Goal: Information Seeking & Learning: Learn about a topic

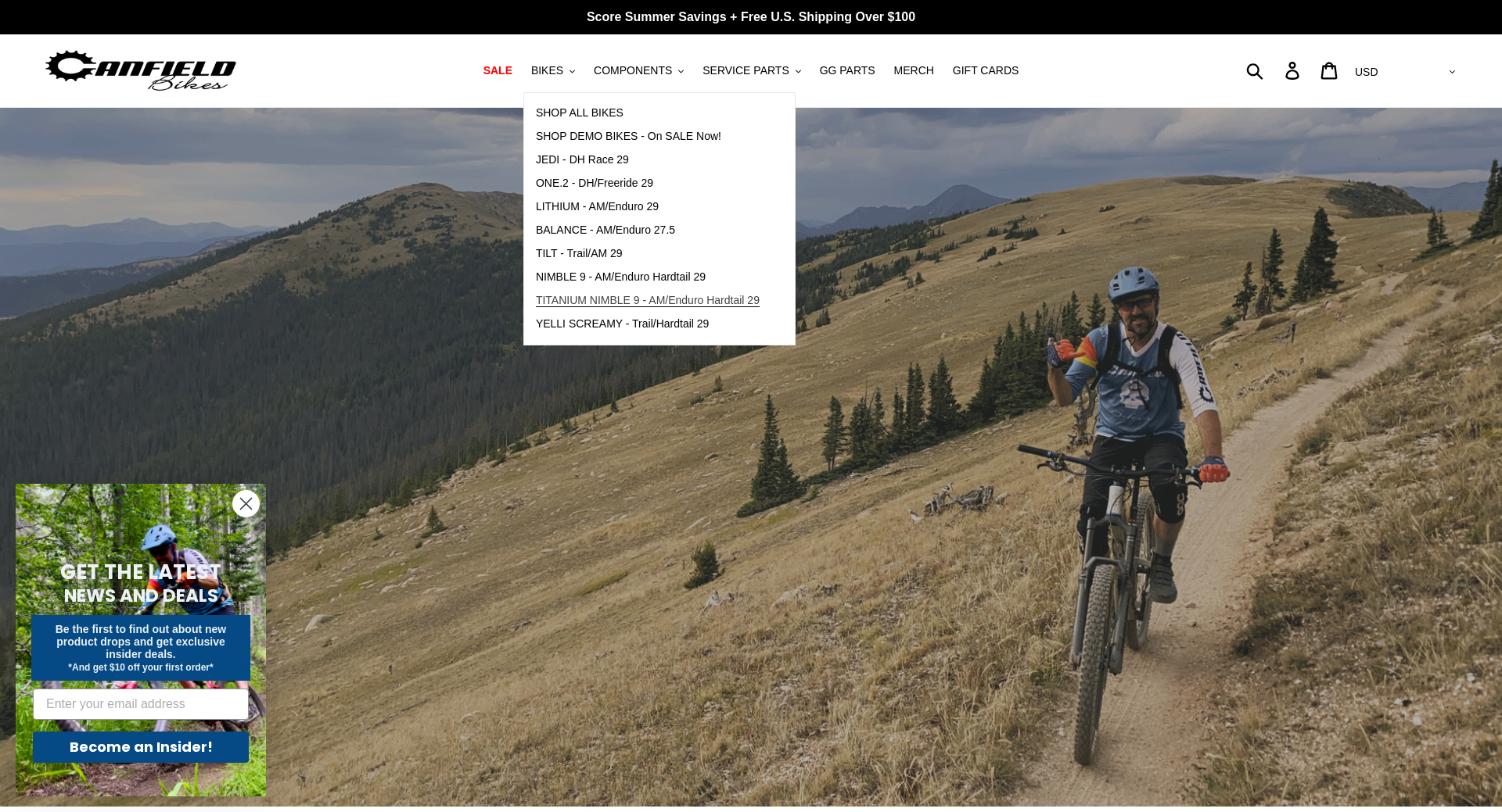
click at [602, 306] on span "TITANIUM NIMBLE 9 - AM/Enduro Hardtail 29" at bounding box center [647, 301] width 223 height 13
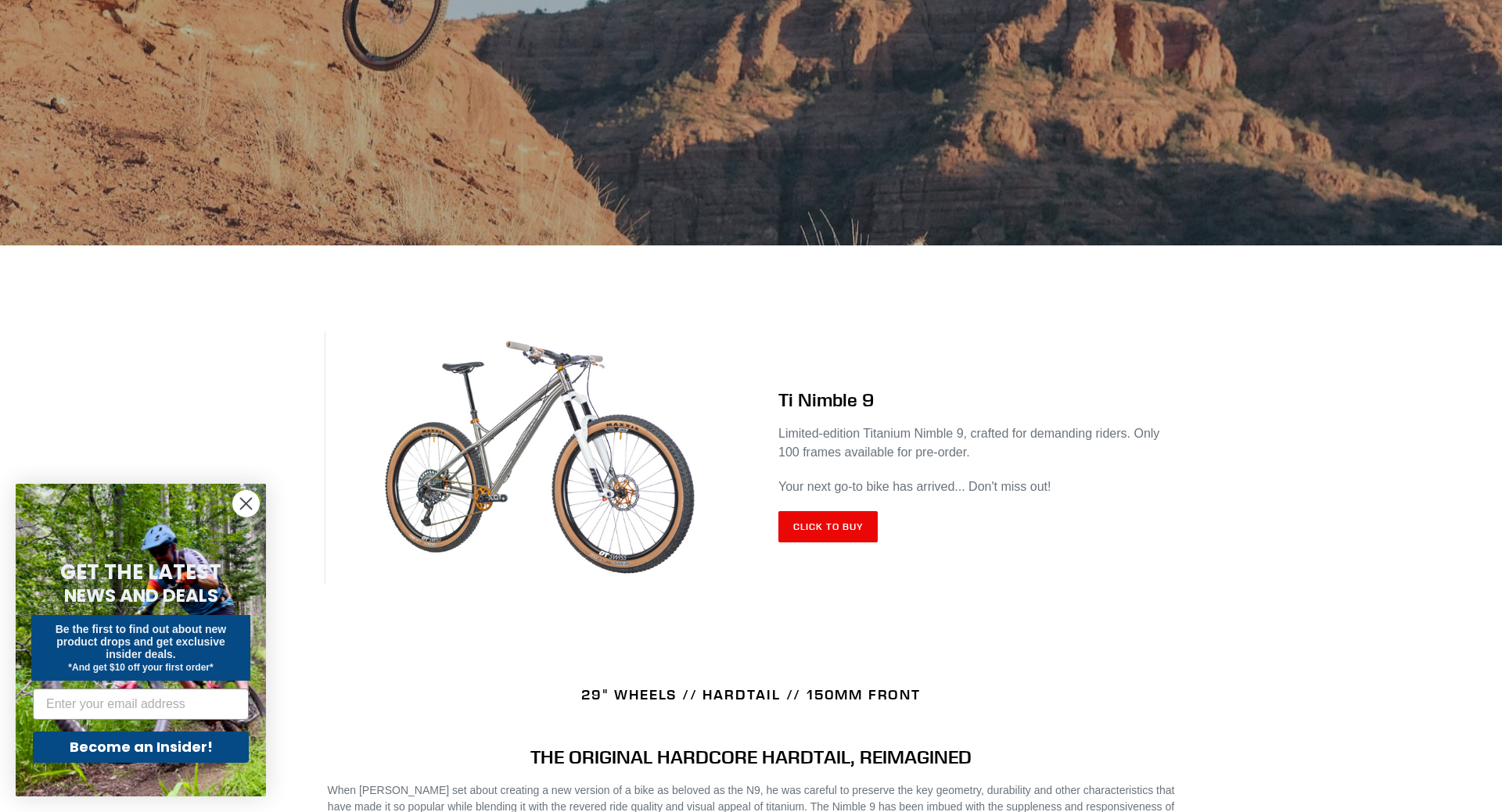
scroll to position [399, 0]
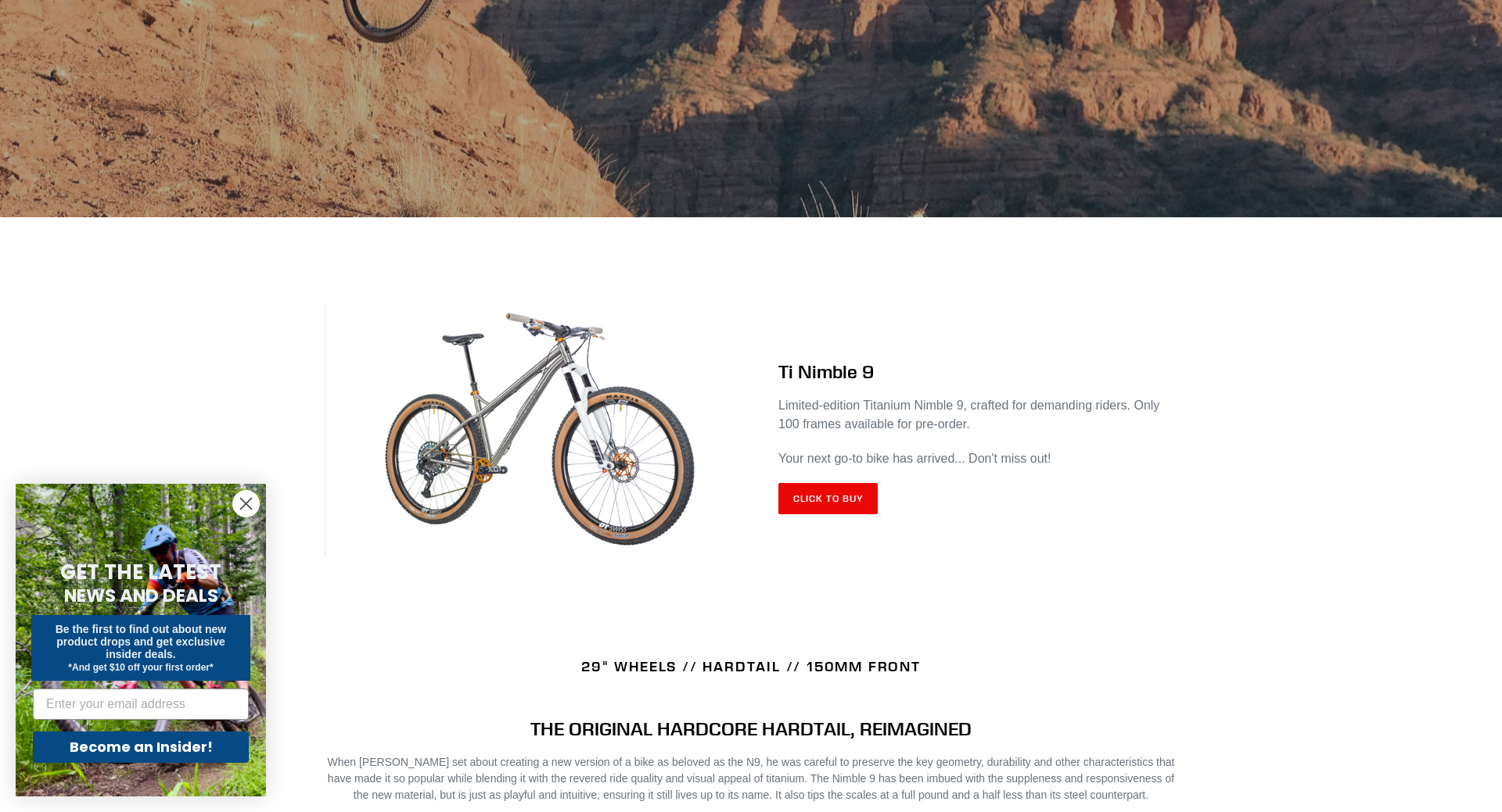
click at [840, 388] on div "Ti Nimble 9 Limited-edition Titanium Nimble 9, crafted for demanding riders. On…" at bounding box center [964, 436] width 426 height 208
click at [569, 392] on img at bounding box center [537, 431] width 426 height 254
click at [816, 500] on link "Click to Buy" at bounding box center [828, 498] width 99 height 31
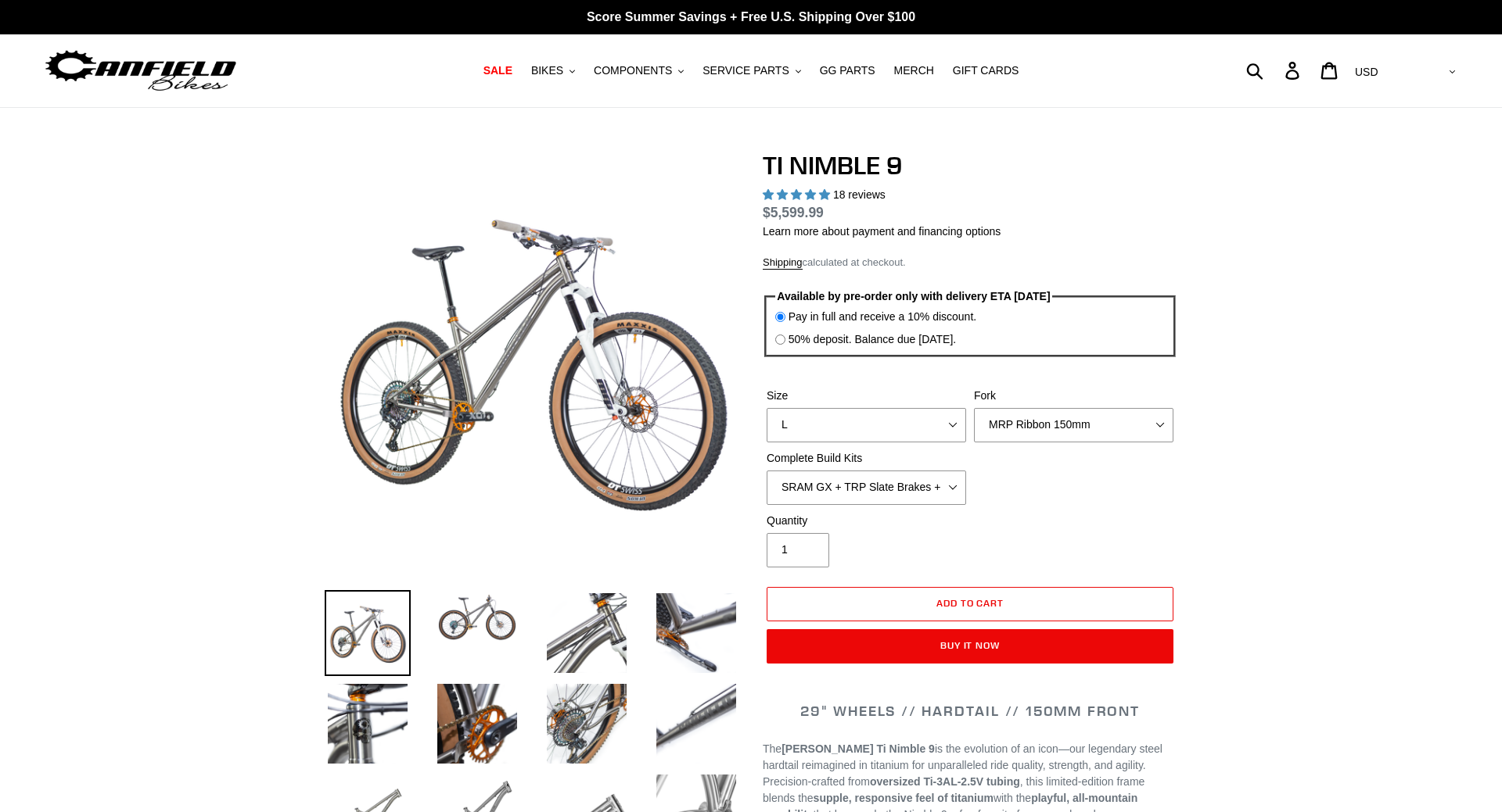
select select "highest-rating"
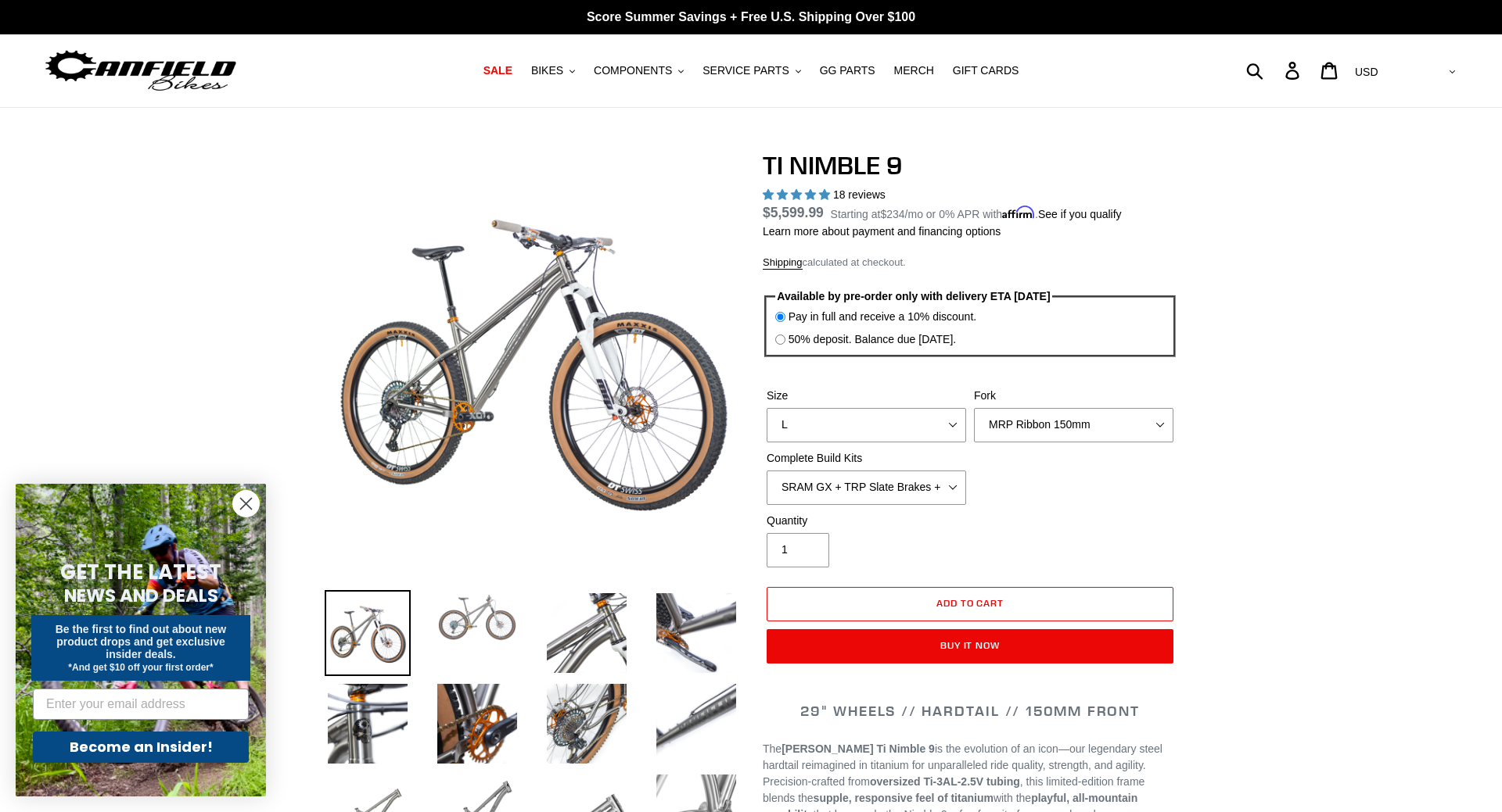
click at [465, 629] on img at bounding box center [477, 618] width 86 height 55
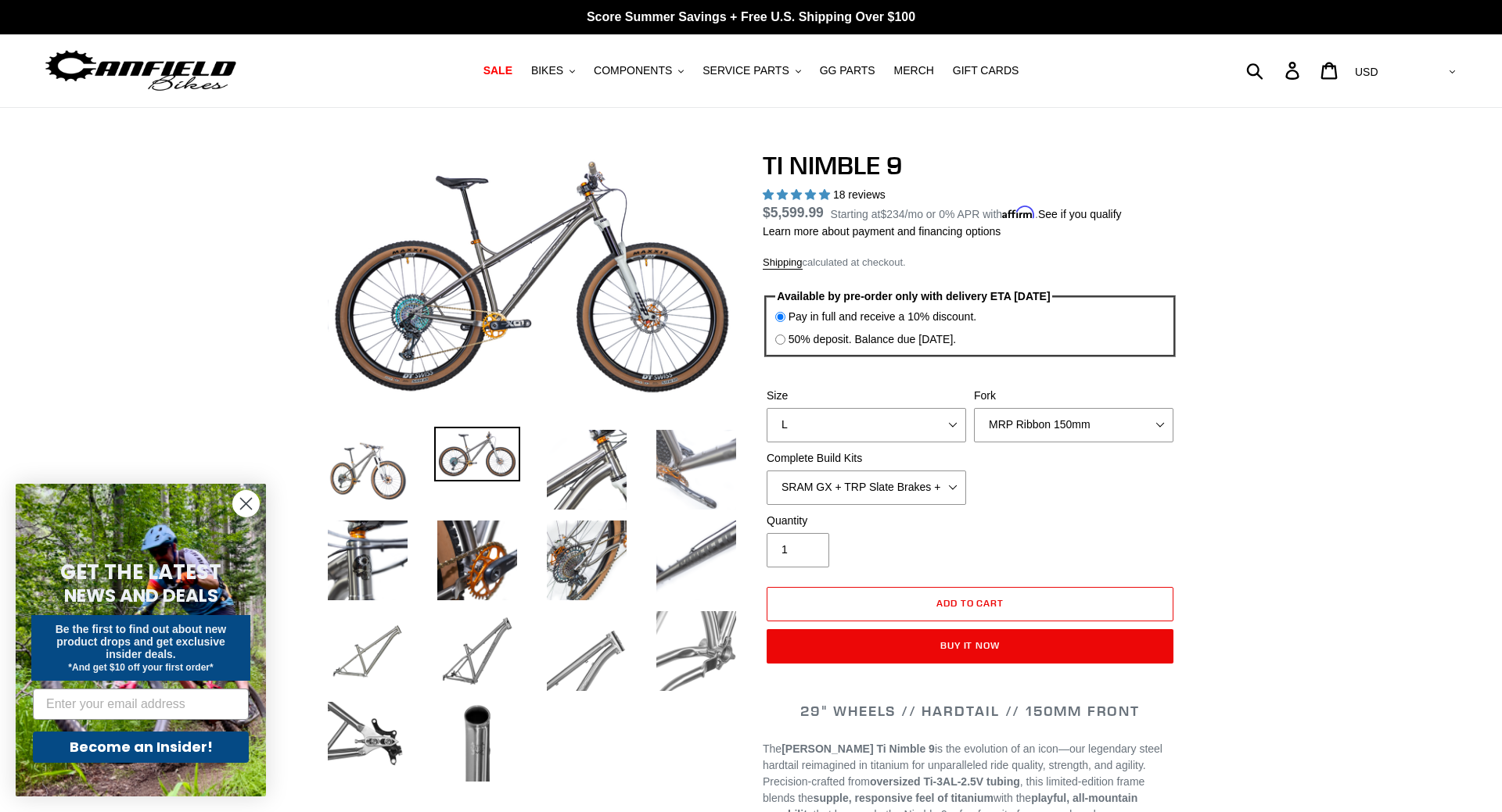
click at [670, 494] on img at bounding box center [696, 470] width 86 height 86
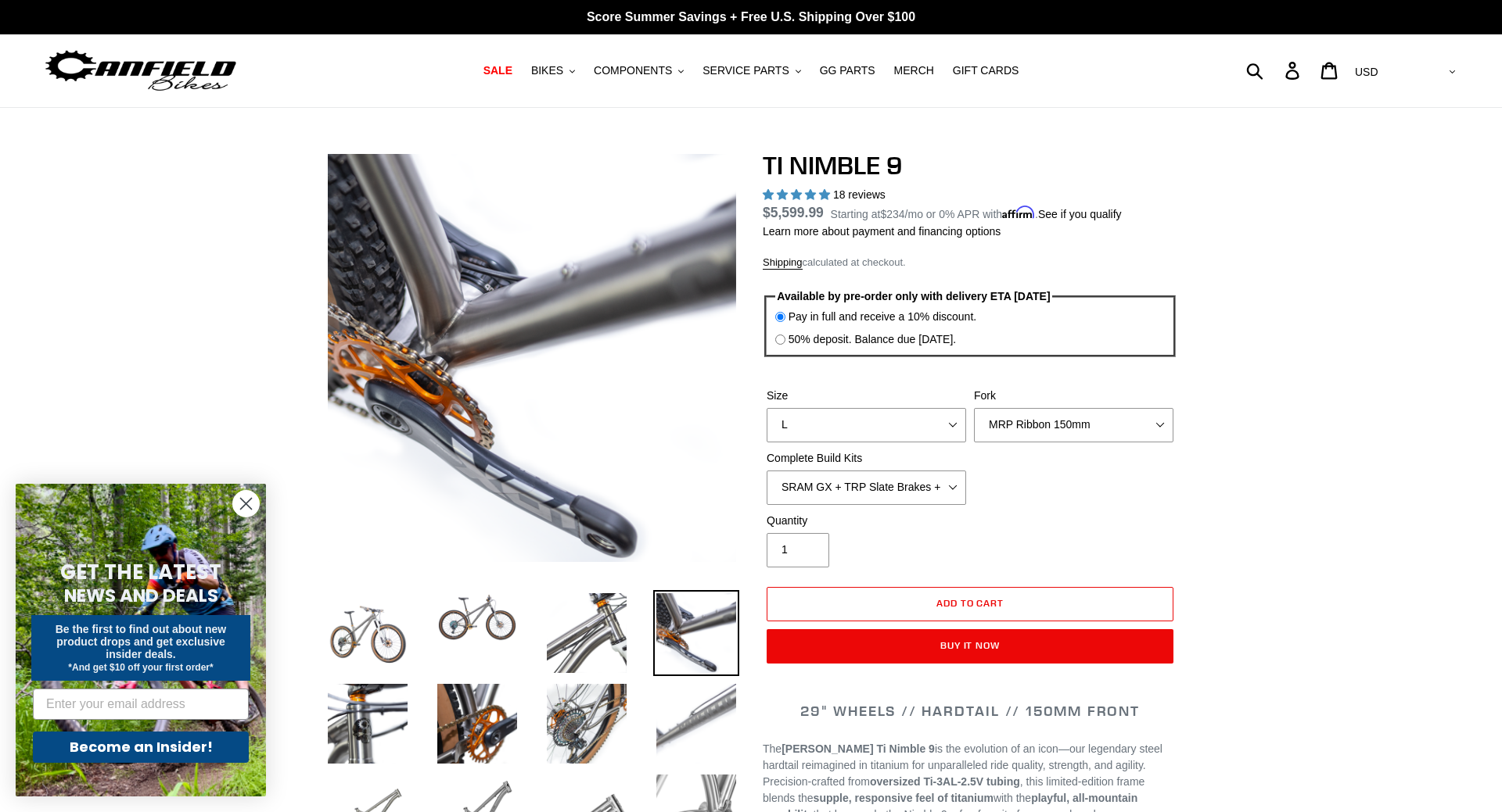
click at [704, 727] on img at bounding box center [696, 724] width 86 height 86
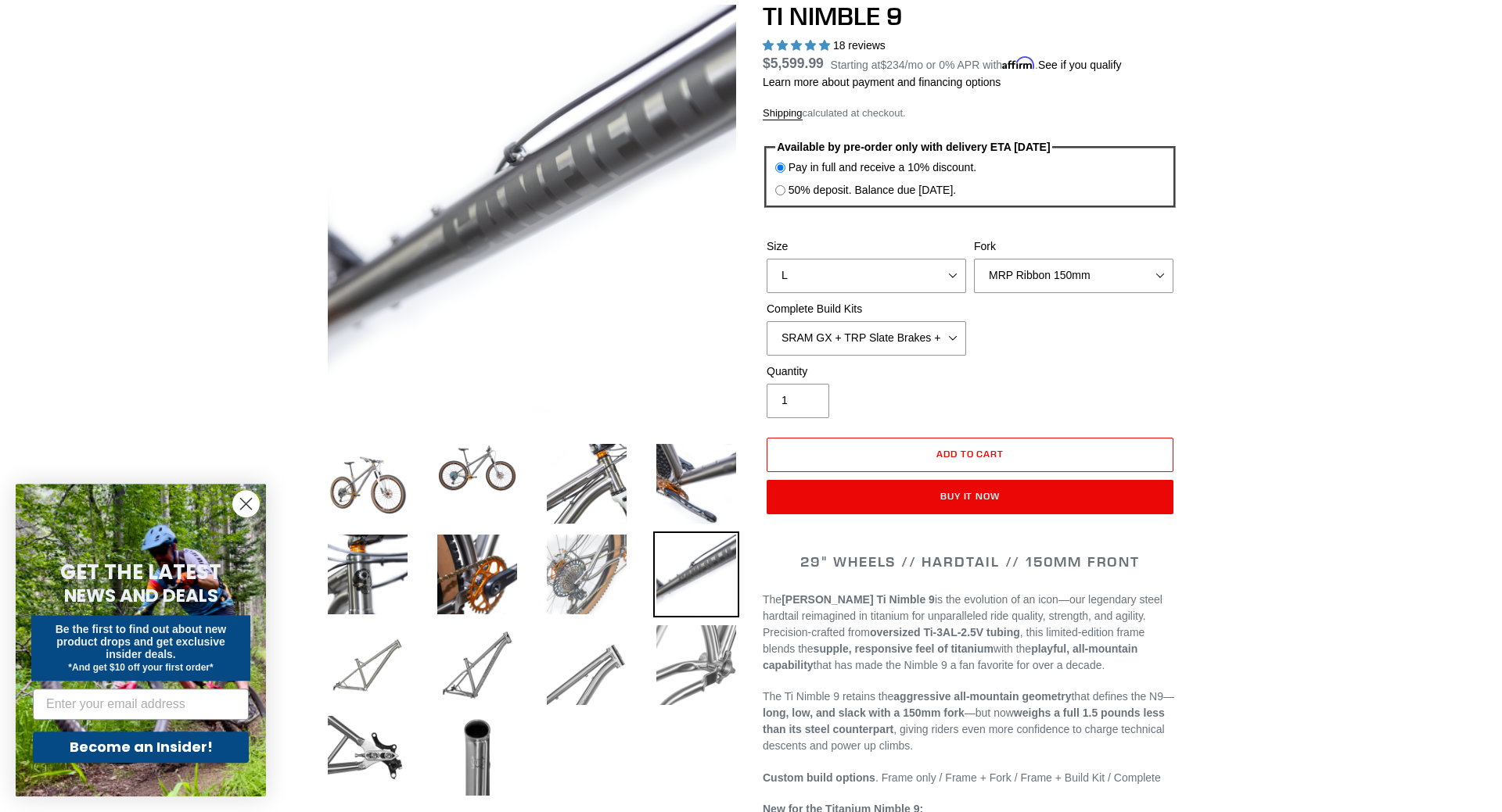
scroll to position [160, 0]
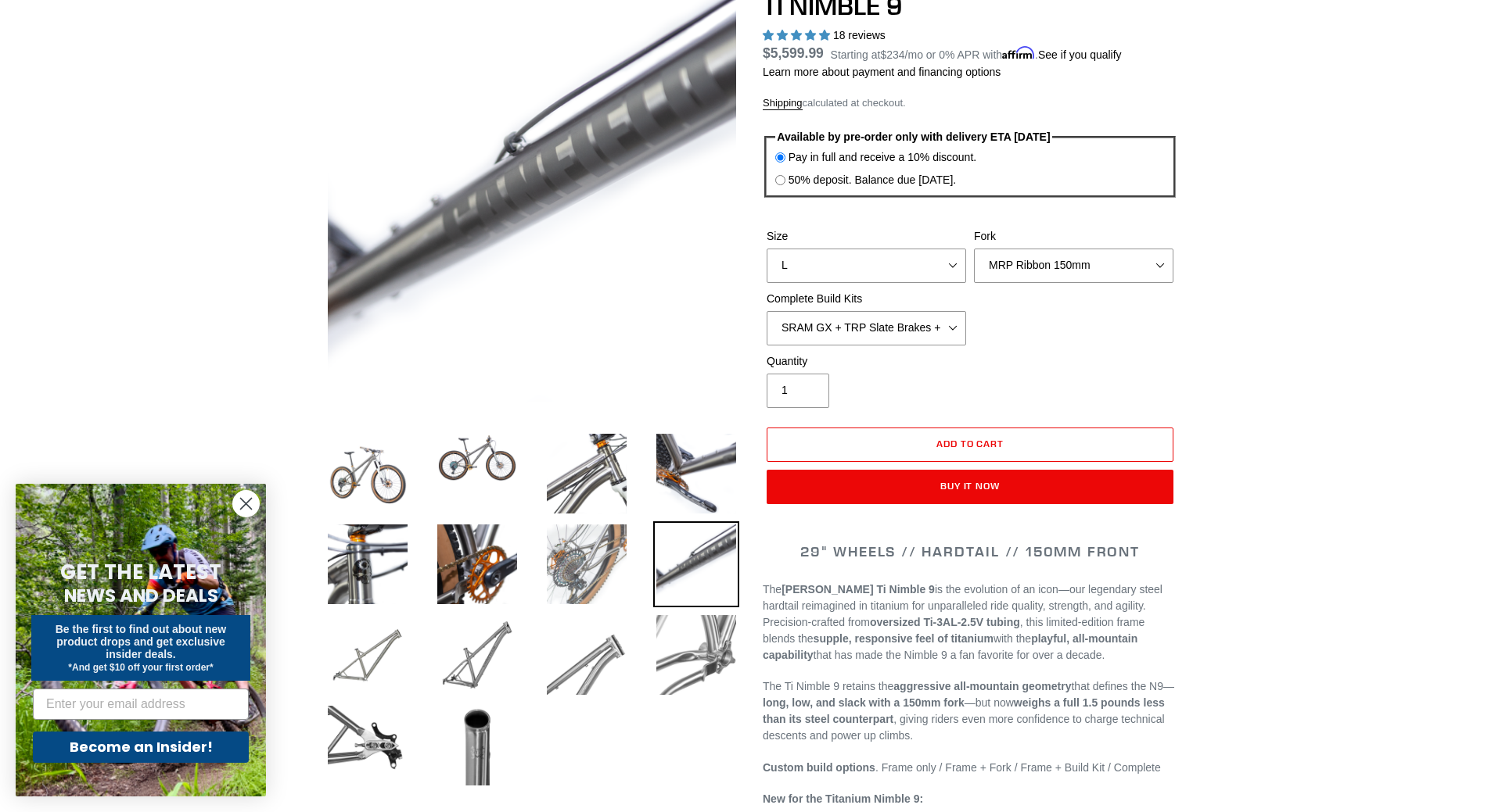
click at [587, 549] on img at bounding box center [587, 564] width 86 height 86
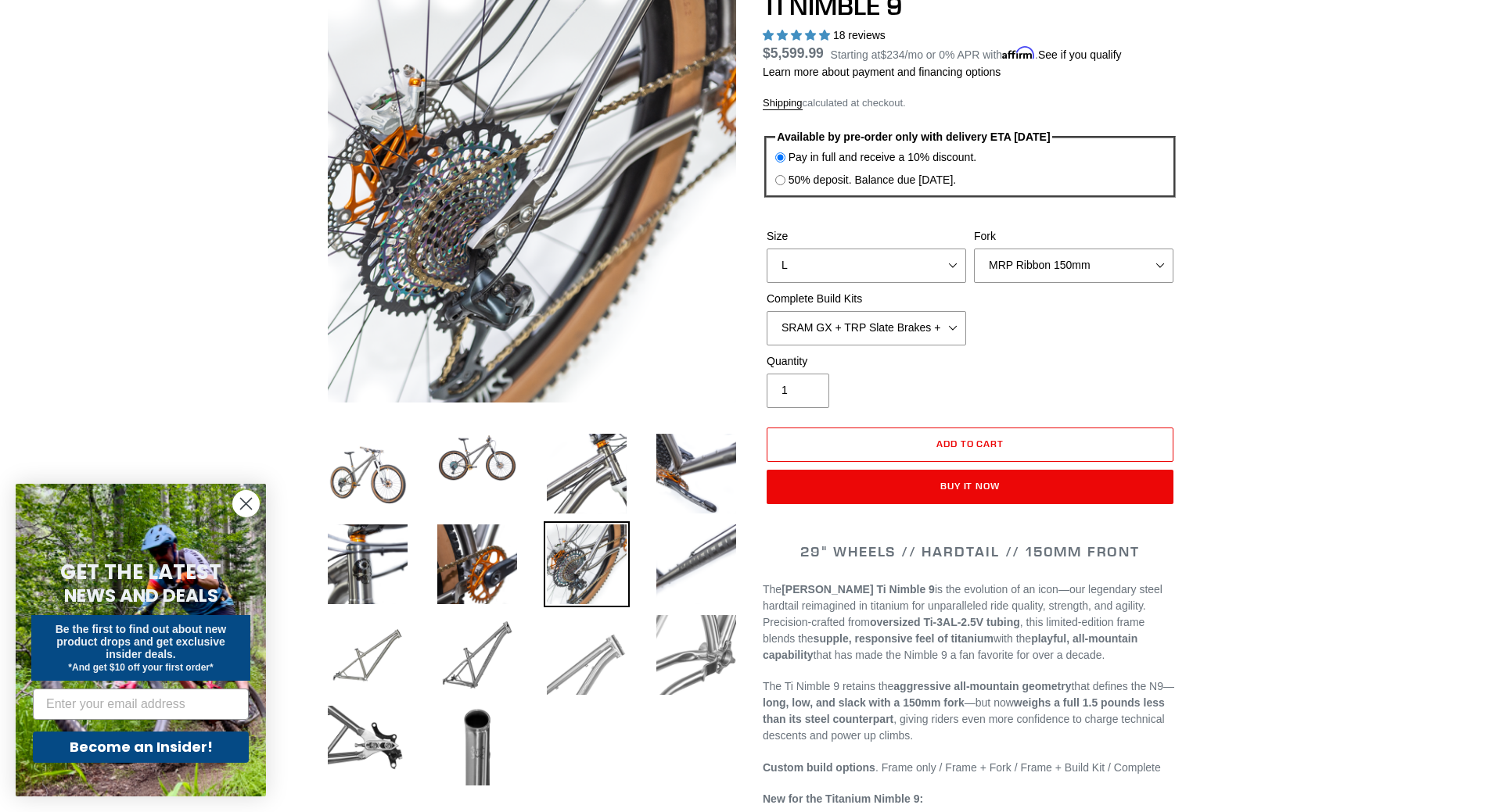
click at [544, 682] on img at bounding box center [587, 655] width 86 height 86
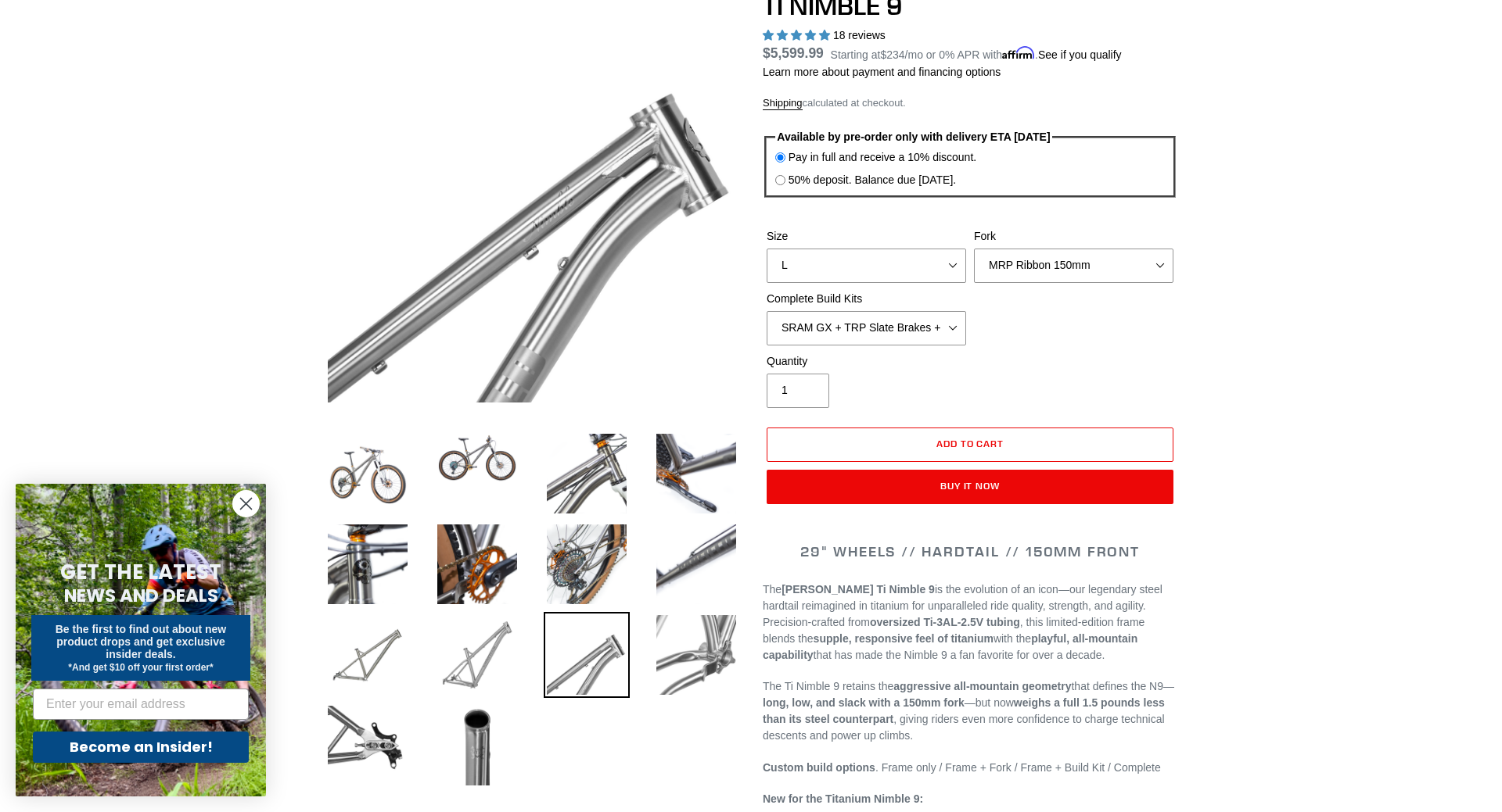
click at [436, 670] on img at bounding box center [477, 655] width 86 height 86
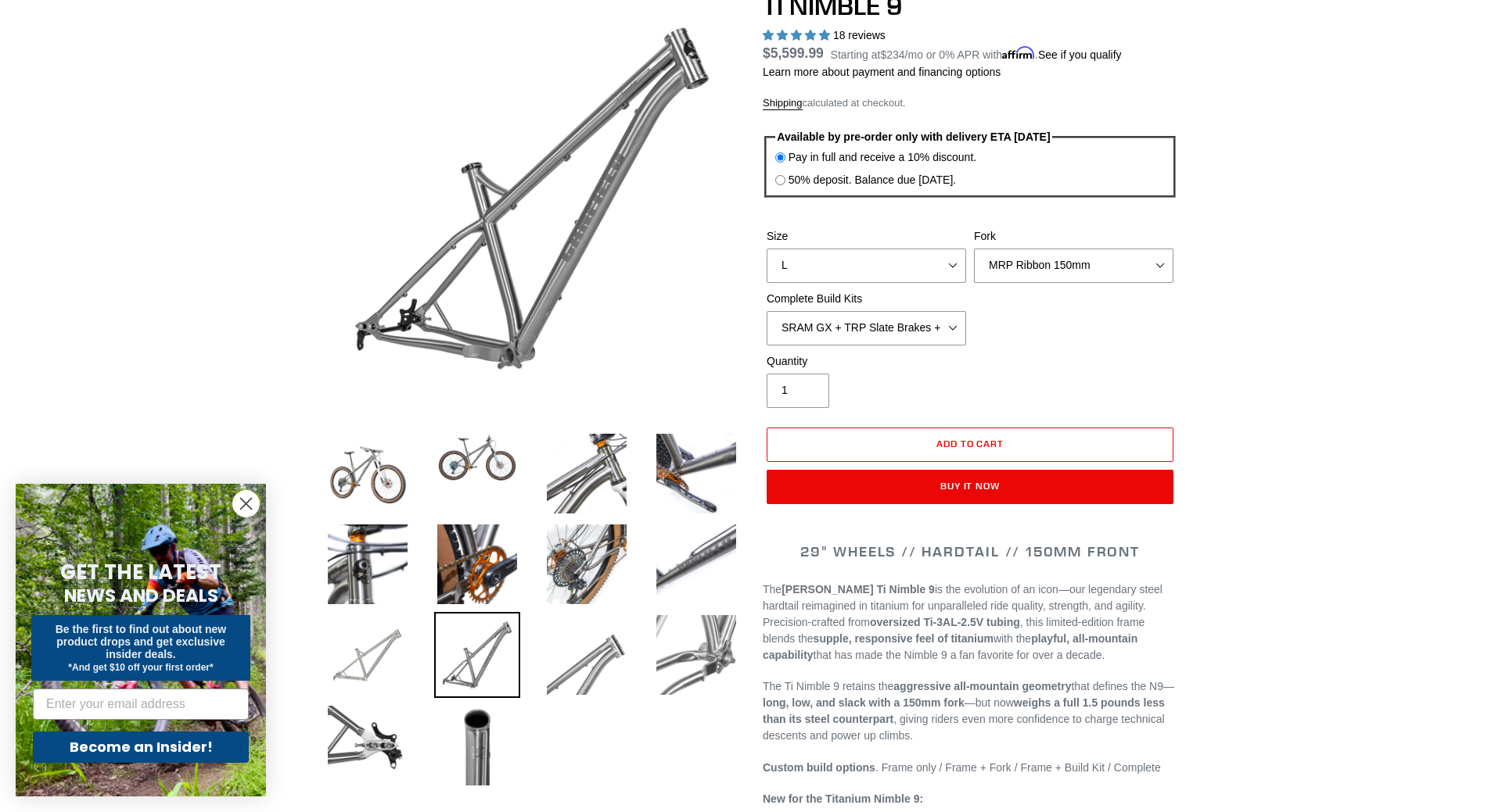
click at [361, 663] on img at bounding box center [367, 655] width 86 height 86
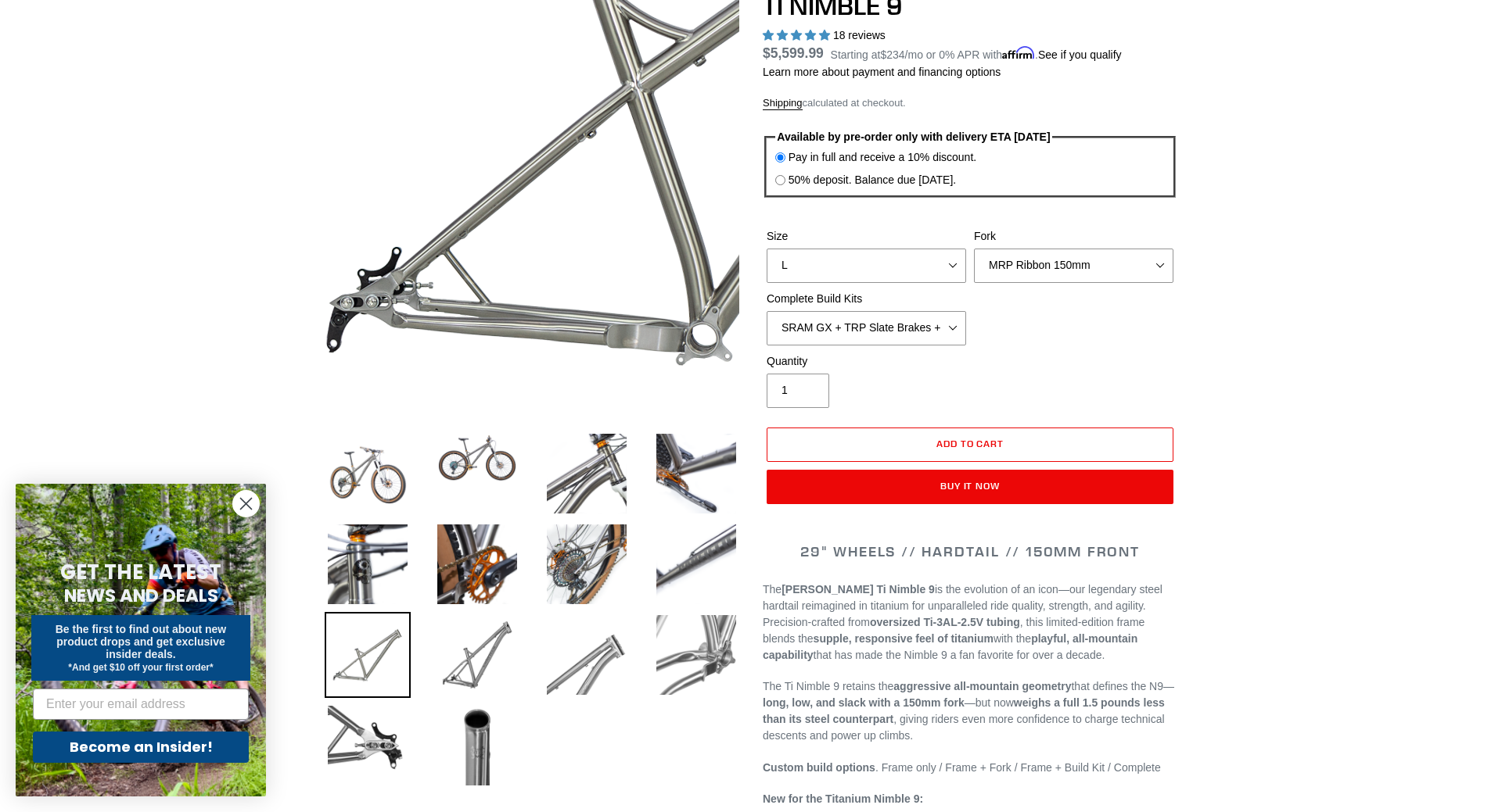
click at [375, 316] on img at bounding box center [730, 55] width 938 height 938
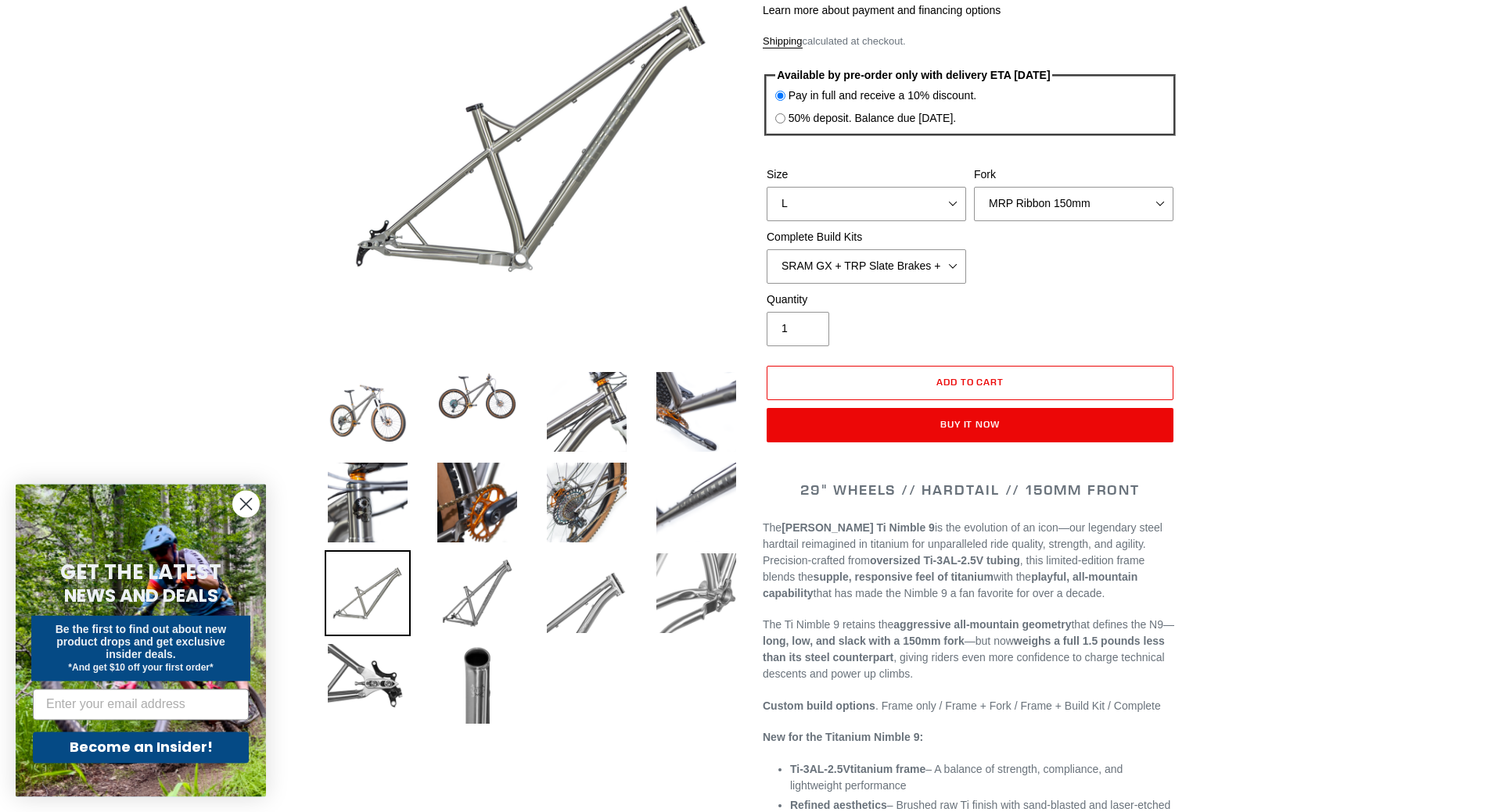
scroll to position [0, 0]
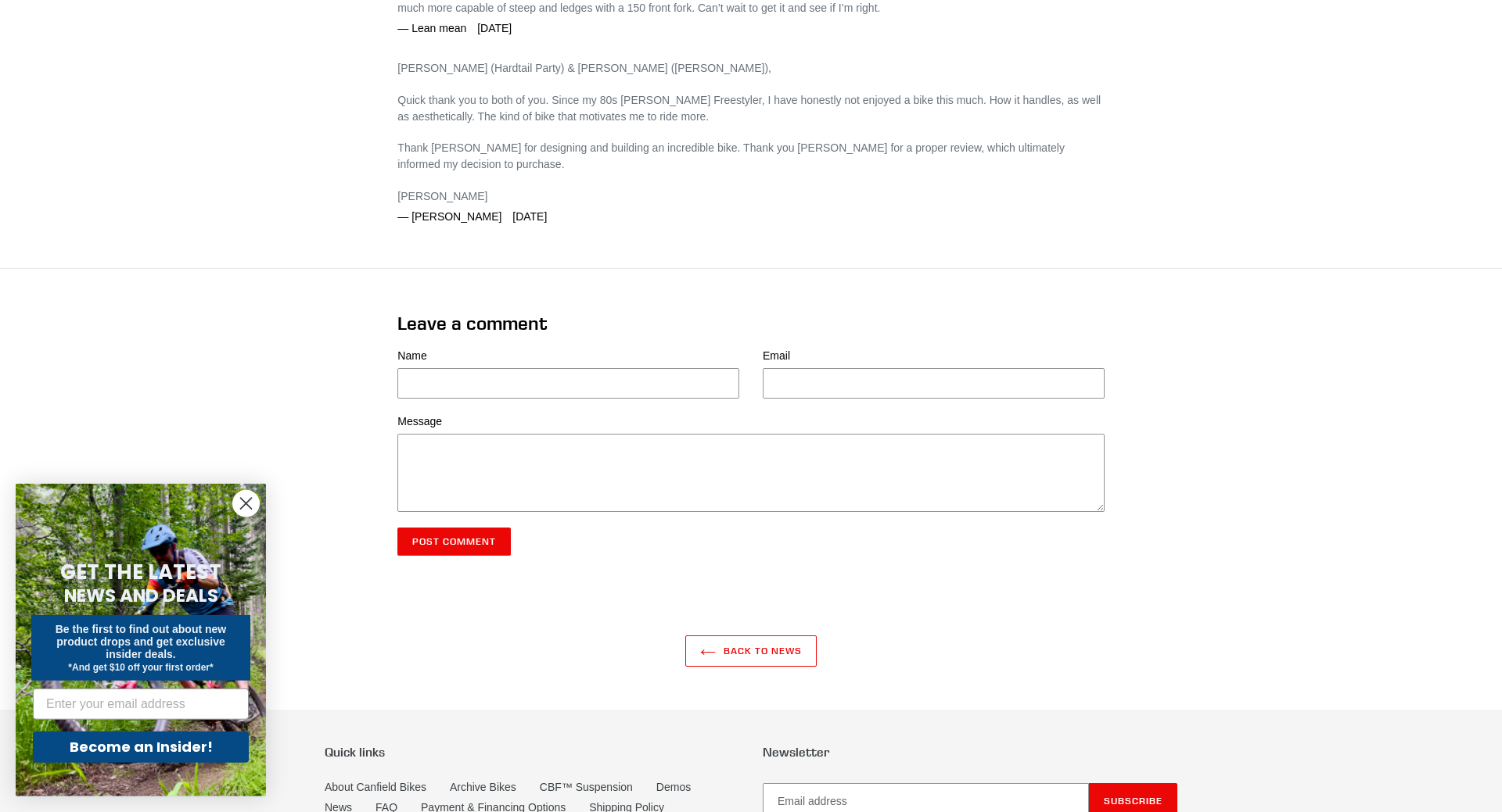
scroll to position [1834, 0]
